Goal: Contribute content: Add original content to the website for others to see

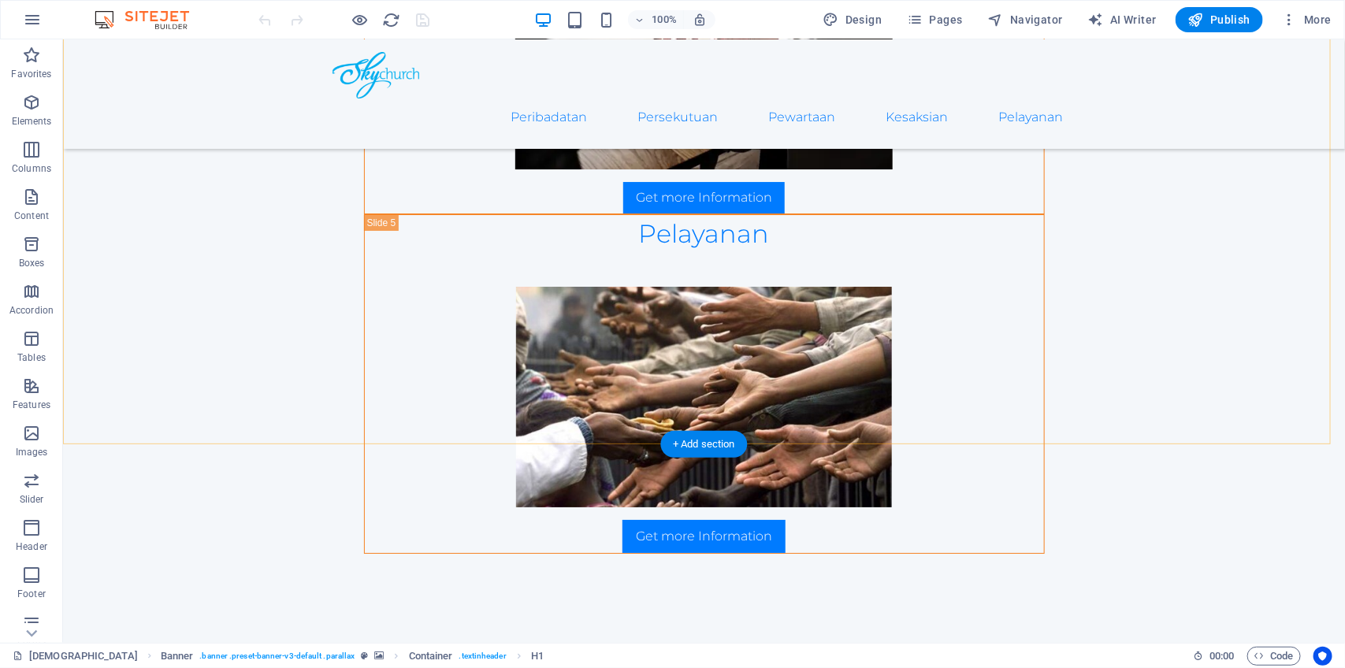
scroll to position [2439, 0]
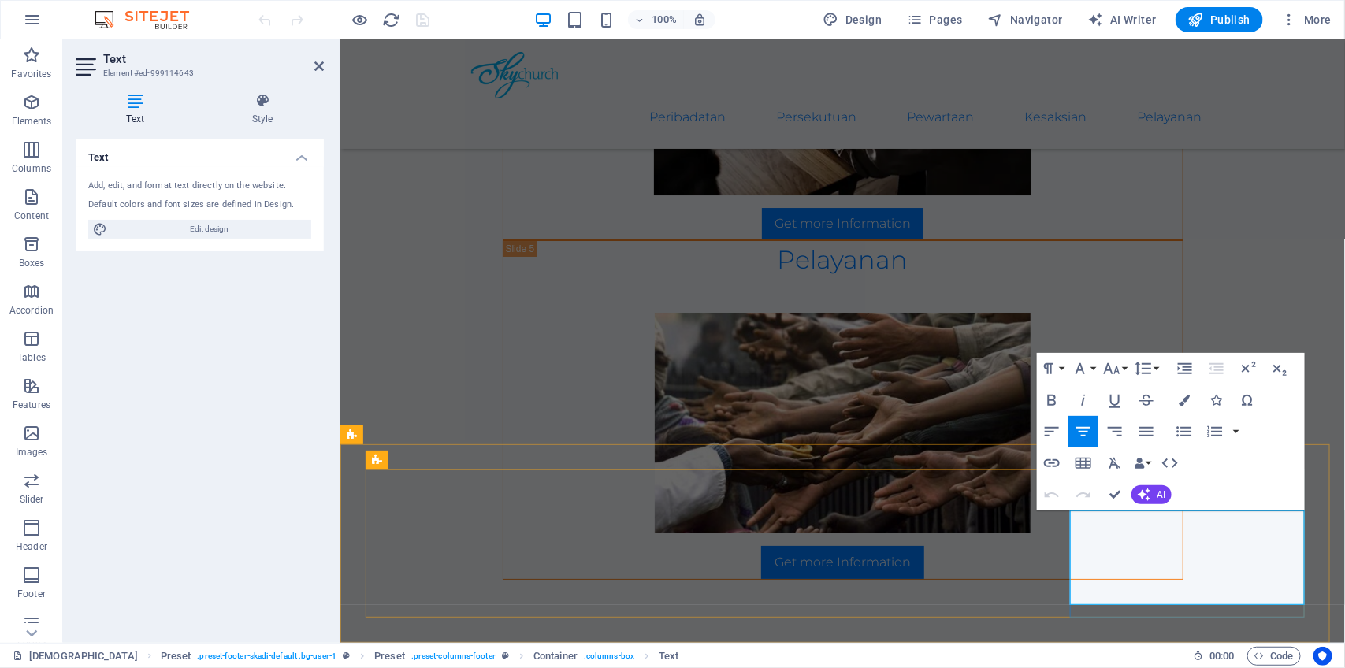
drag, startPoint x: 1252, startPoint y: 541, endPoint x: 1119, endPoint y: 500, distance: 139.6
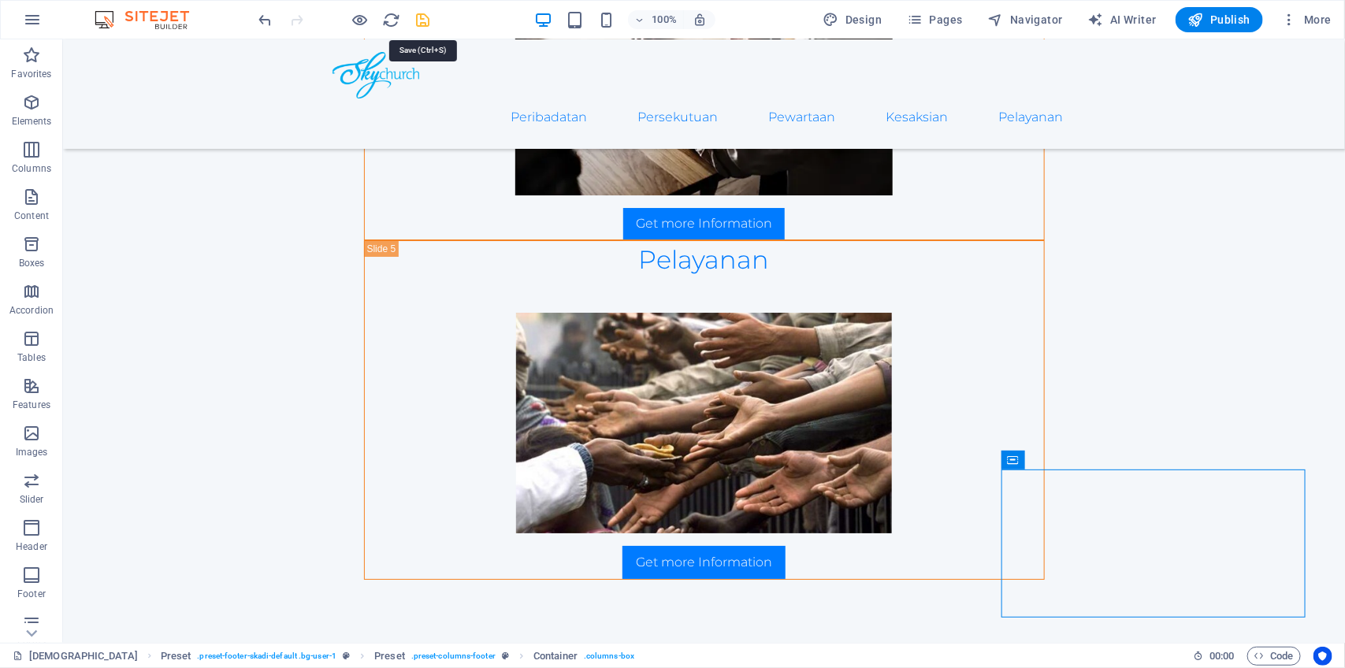
click at [422, 25] on icon "save" at bounding box center [424, 20] width 18 height 18
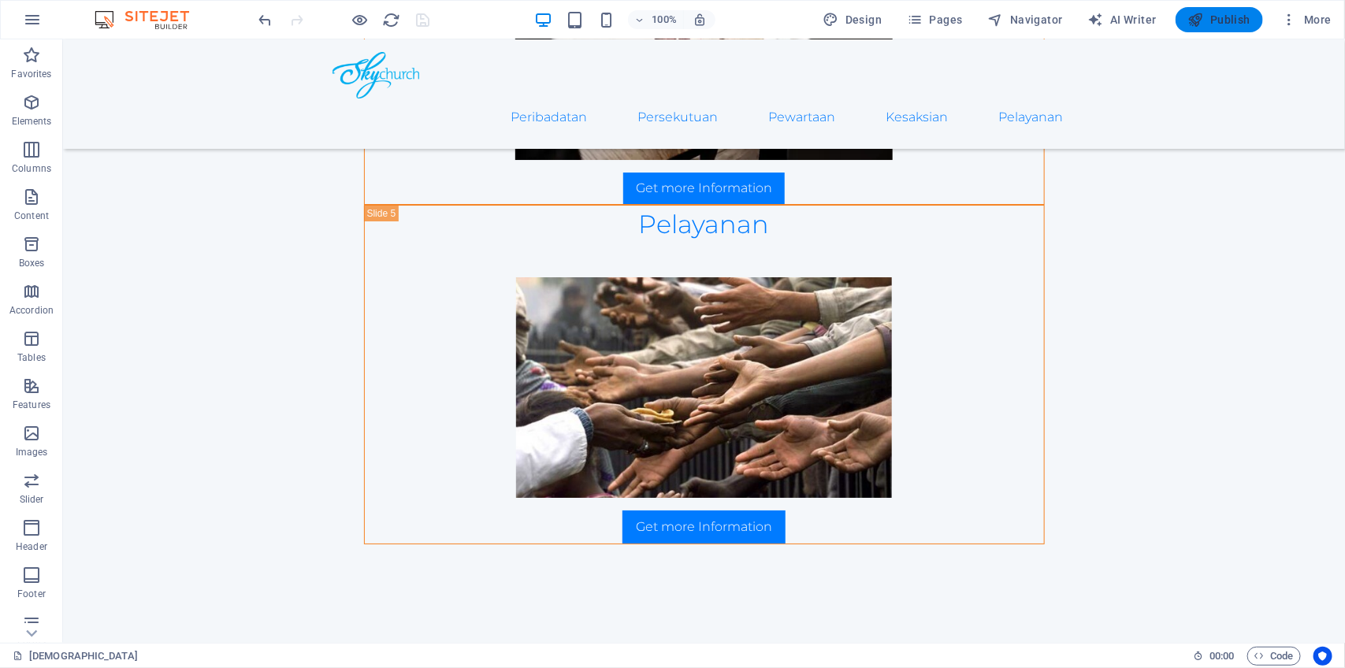
click at [1222, 24] on span "Publish" at bounding box center [1219, 20] width 62 height 16
